Goal: Task Accomplishment & Management: Use online tool/utility

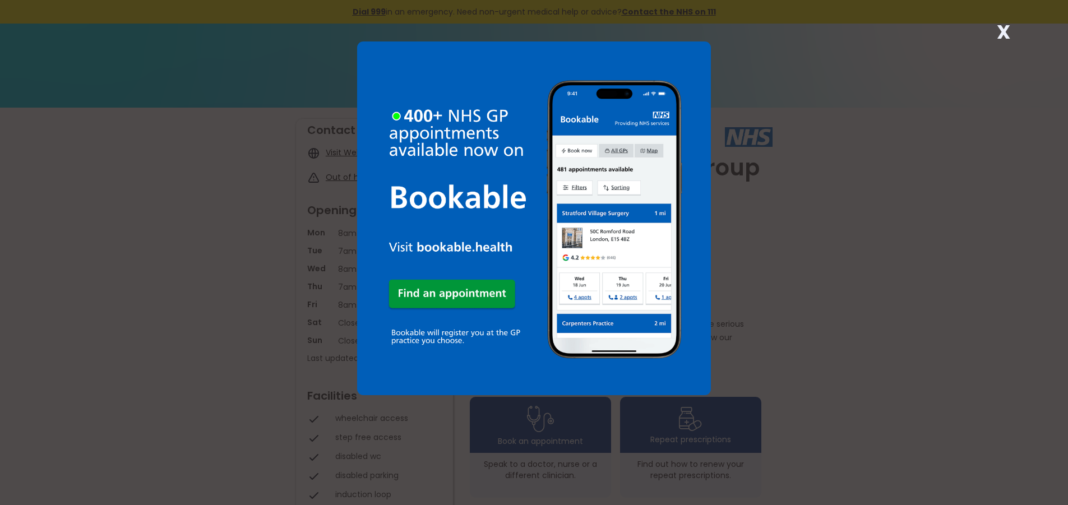
click at [1003, 30] on strong "X" at bounding box center [1003, 32] width 13 height 27
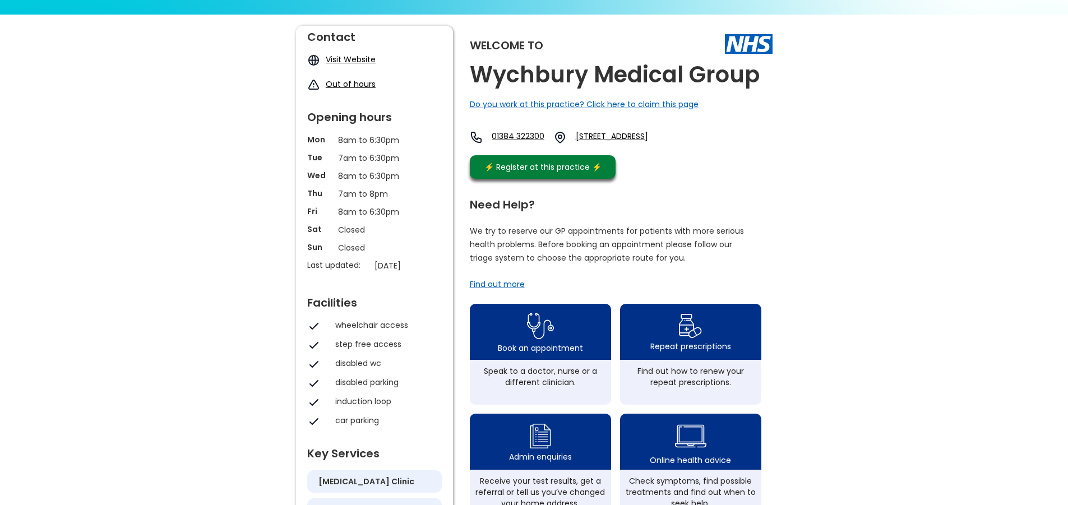
scroll to position [112, 0]
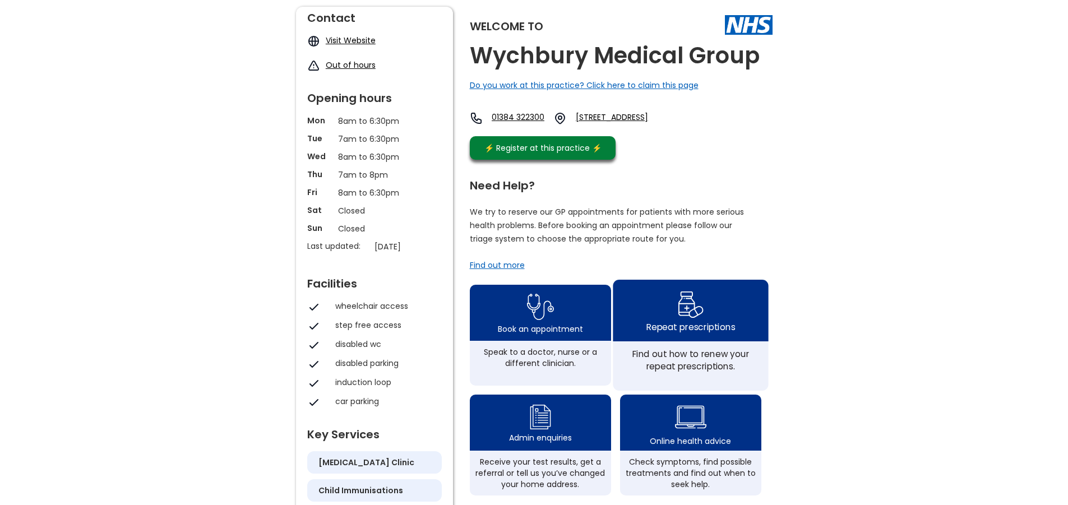
click at [667, 335] on div "Repeat prescriptions" at bounding box center [690, 311] width 155 height 62
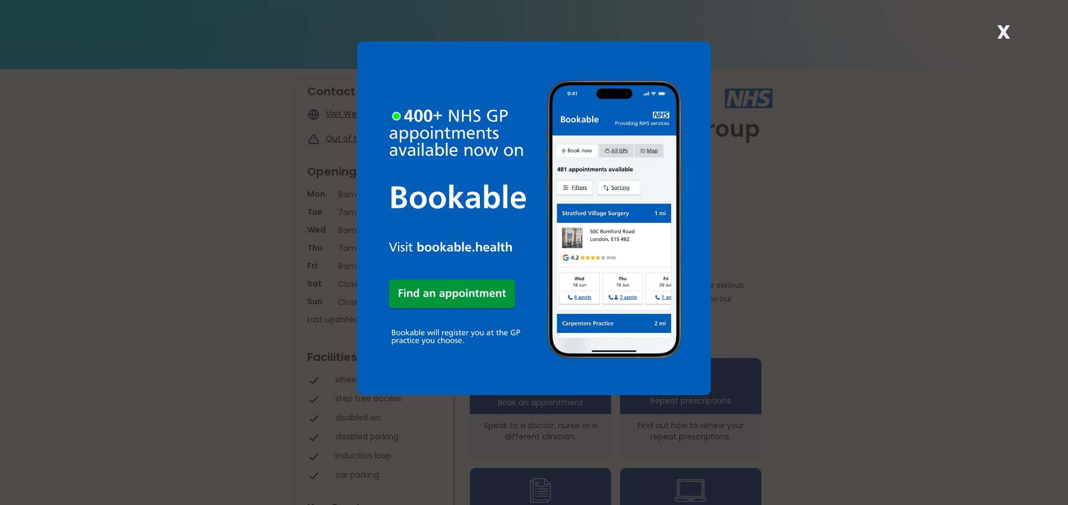
scroll to position [168, 0]
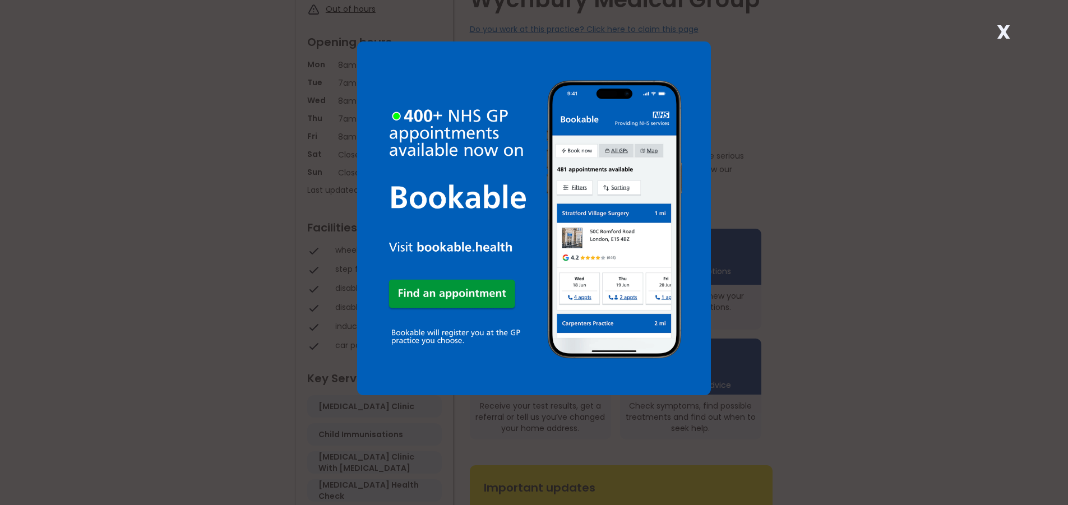
click at [1009, 29] on strong "X" at bounding box center [1003, 32] width 13 height 27
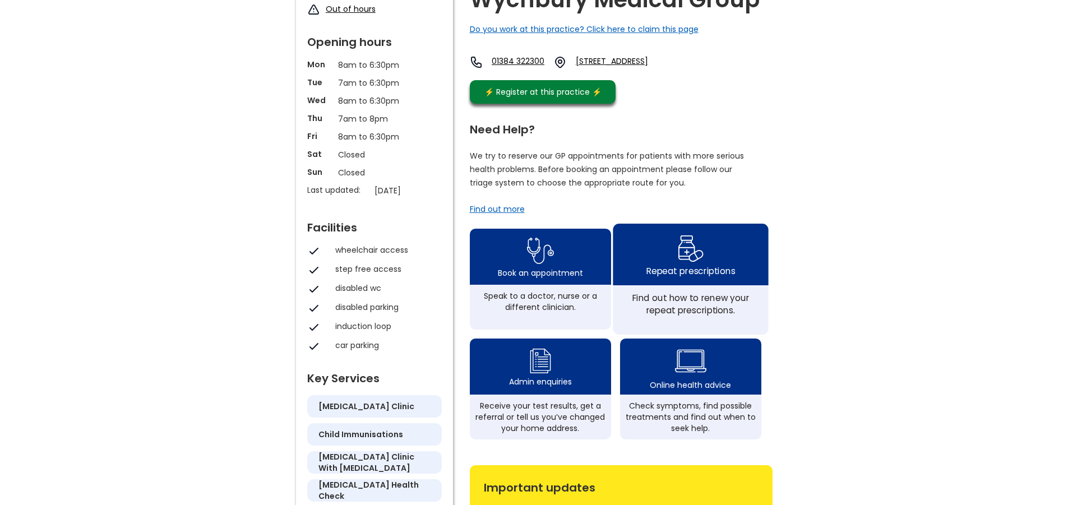
click at [711, 277] on div "Repeat prescriptions" at bounding box center [690, 271] width 89 height 12
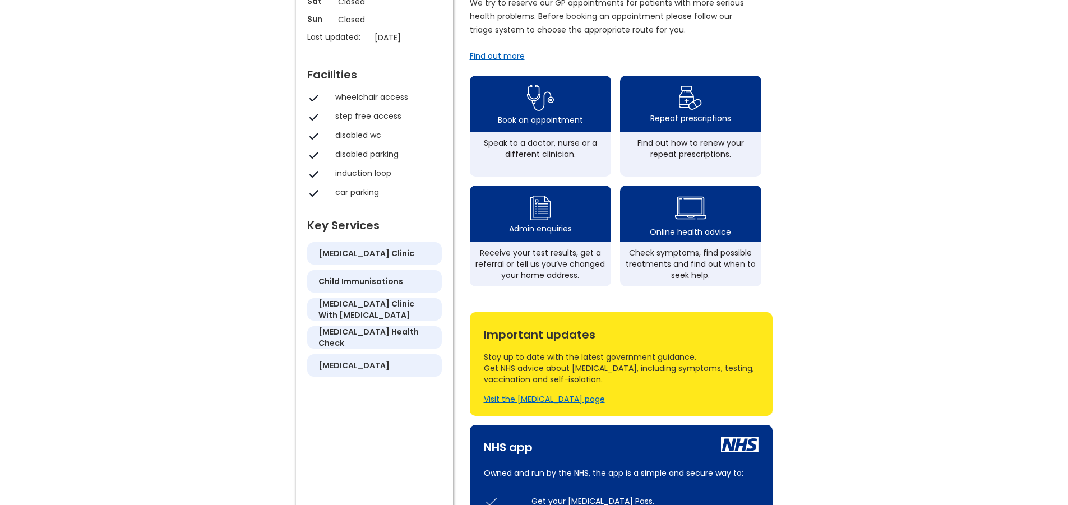
scroll to position [336, 0]
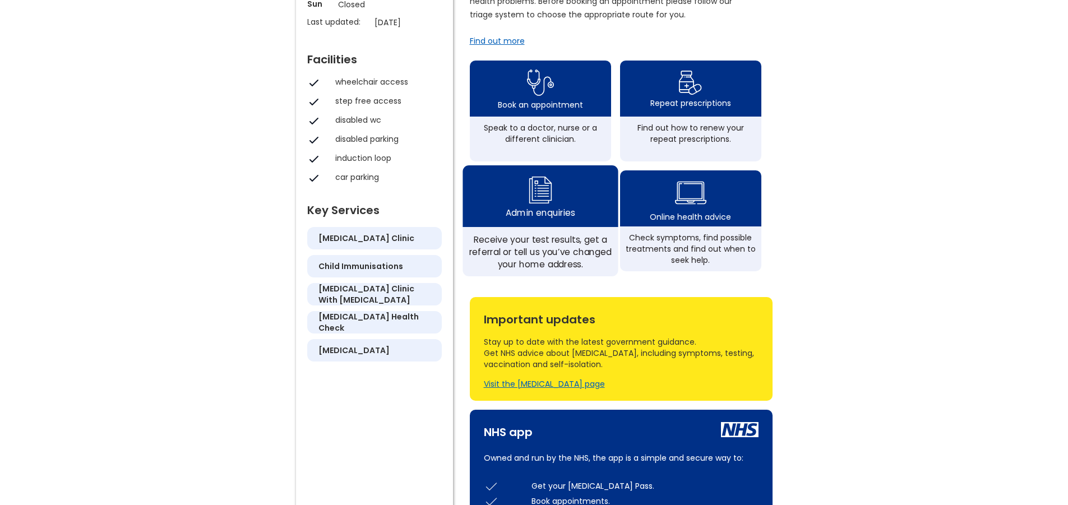
click at [545, 206] on img at bounding box center [540, 189] width 27 height 33
